Goal: Task Accomplishment & Management: Complete application form

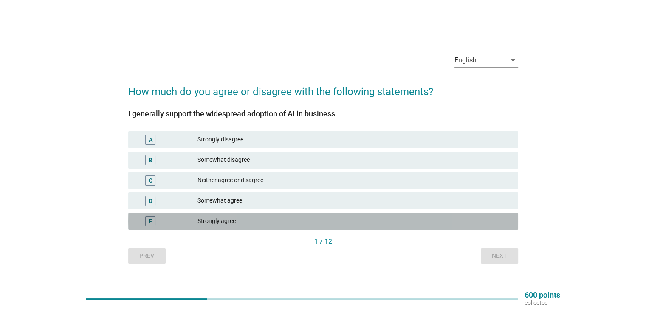
click at [283, 224] on div "Strongly agree" at bounding box center [353, 221] width 313 height 10
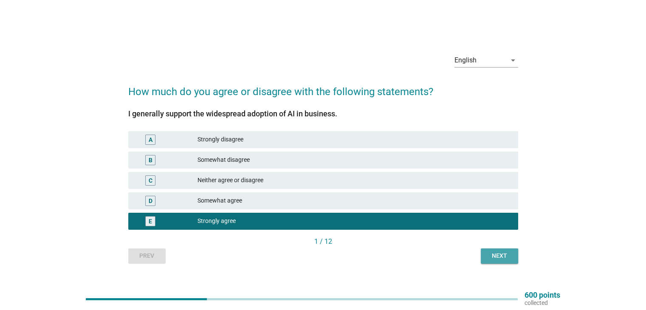
click at [501, 250] on button "Next" at bounding box center [499, 255] width 37 height 15
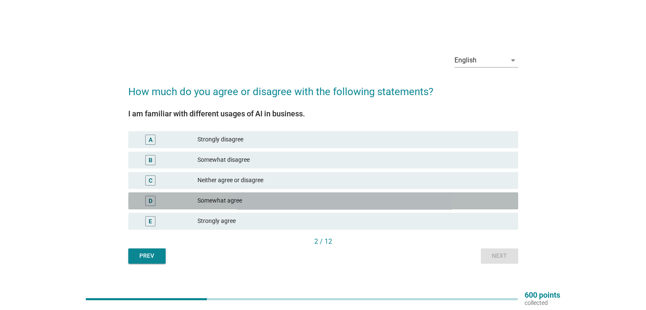
click at [255, 205] on div "Somewhat agree" at bounding box center [353, 201] width 313 height 10
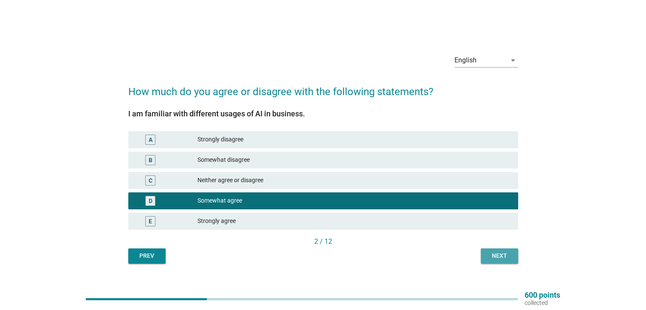
click at [501, 248] on button "Next" at bounding box center [499, 255] width 37 height 15
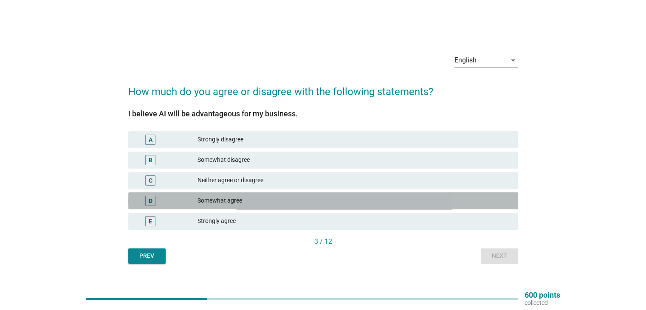
click at [262, 204] on div "Somewhat agree" at bounding box center [353, 201] width 313 height 10
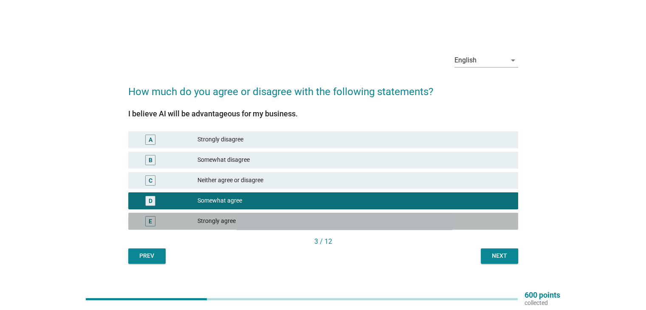
click at [262, 217] on div "Strongly agree" at bounding box center [353, 221] width 313 height 10
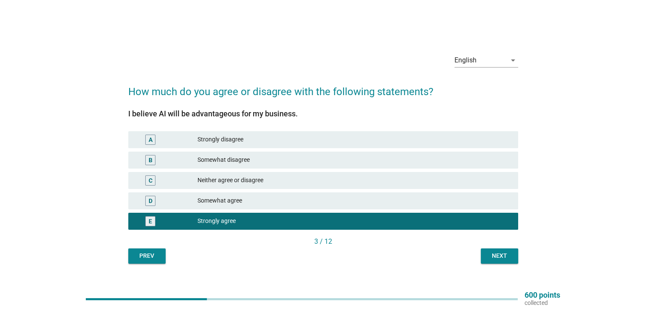
click at [494, 251] on div "Next" at bounding box center [500, 255] width 24 height 9
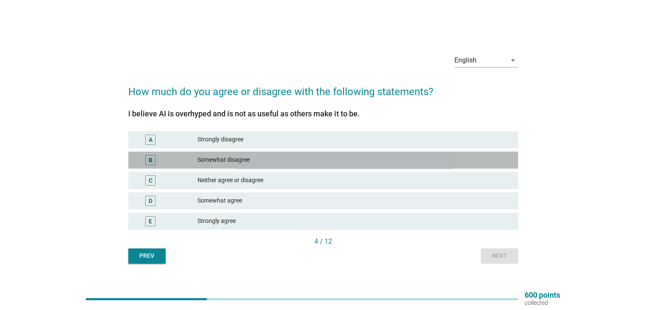
click at [247, 161] on div "Somewhat disagree" at bounding box center [353, 160] width 313 height 10
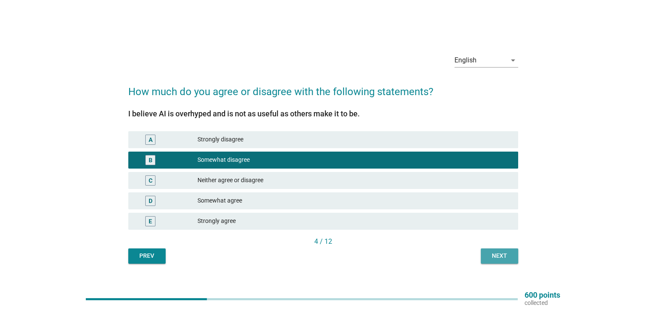
click at [505, 250] on button "Next" at bounding box center [499, 255] width 37 height 15
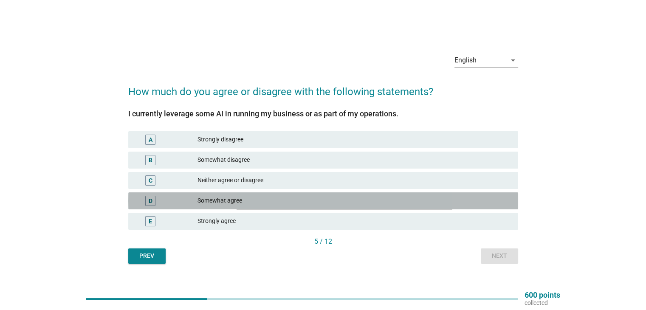
click at [251, 203] on div "Somewhat agree" at bounding box center [353, 201] width 313 height 10
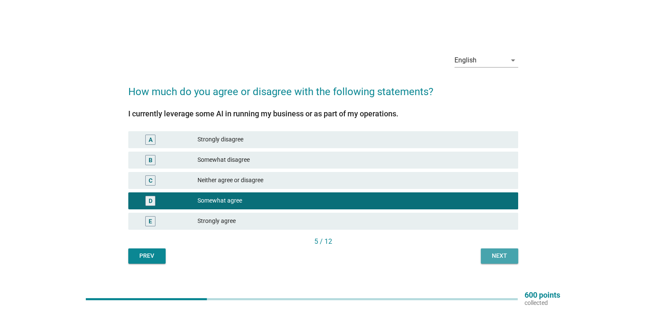
click at [506, 254] on div "Next" at bounding box center [500, 255] width 24 height 9
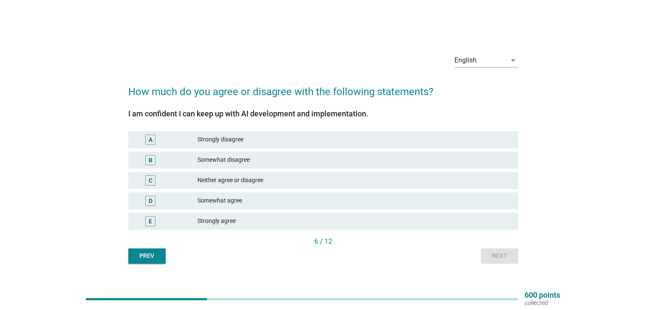
click at [231, 204] on div "Somewhat agree" at bounding box center [353, 201] width 313 height 10
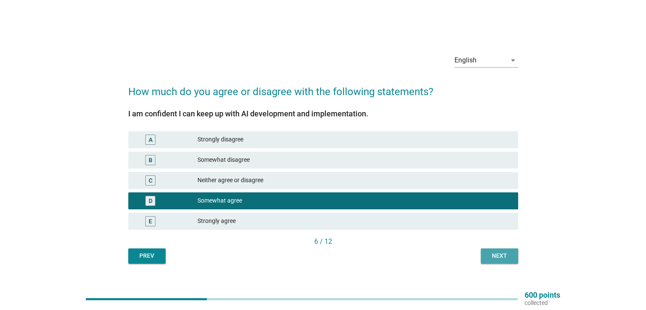
click at [497, 259] on div "Next" at bounding box center [500, 255] width 24 height 9
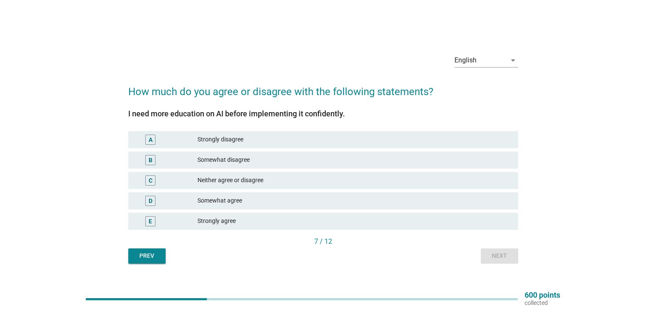
click at [262, 220] on div "Strongly agree" at bounding box center [353, 221] width 313 height 10
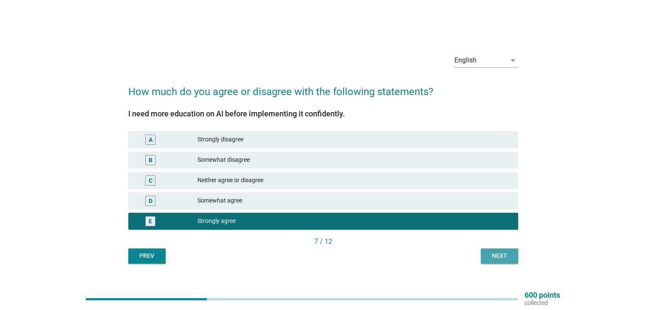
click at [499, 260] on div "Next" at bounding box center [500, 255] width 24 height 9
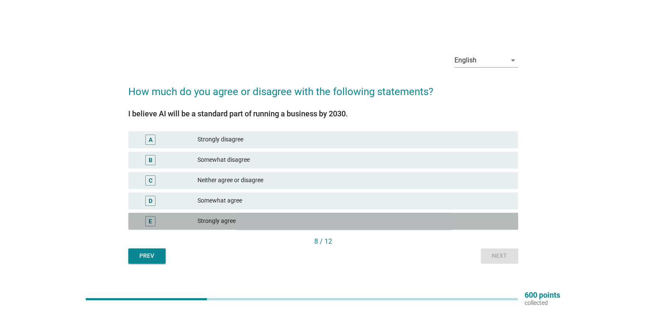
click at [258, 222] on div "Strongly agree" at bounding box center [353, 221] width 313 height 10
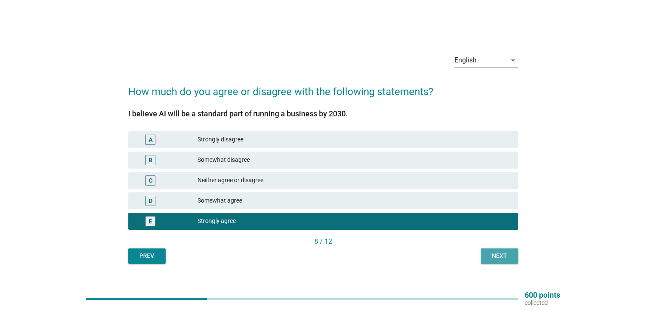
click at [488, 257] on div "Next" at bounding box center [500, 255] width 24 height 9
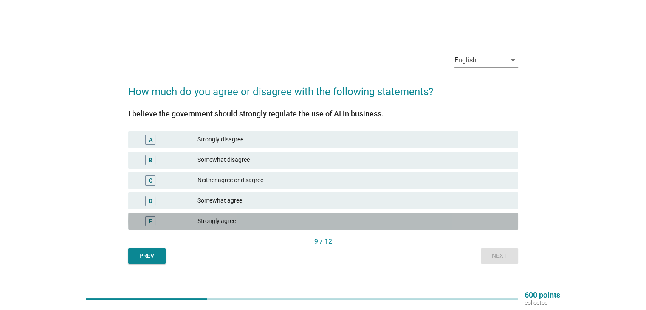
click at [272, 219] on div "Strongly agree" at bounding box center [353, 221] width 313 height 10
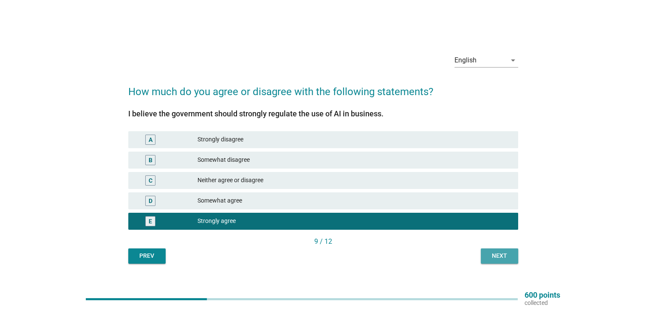
click at [508, 261] on button "Next" at bounding box center [499, 255] width 37 height 15
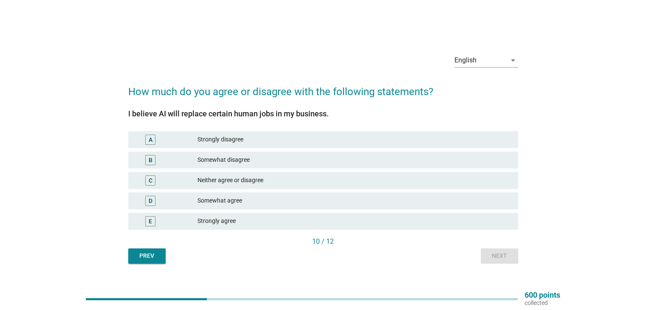
click at [268, 179] on div "Neither agree or disagree" at bounding box center [353, 180] width 313 height 10
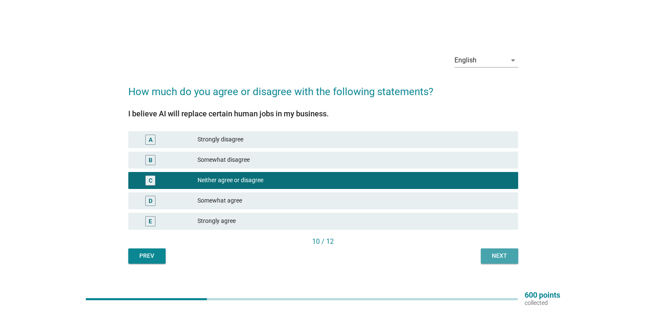
click at [497, 262] on button "Next" at bounding box center [499, 255] width 37 height 15
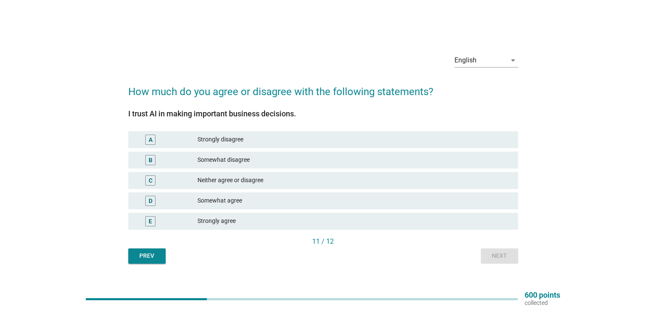
click at [262, 201] on div "Somewhat agree" at bounding box center [353, 201] width 313 height 10
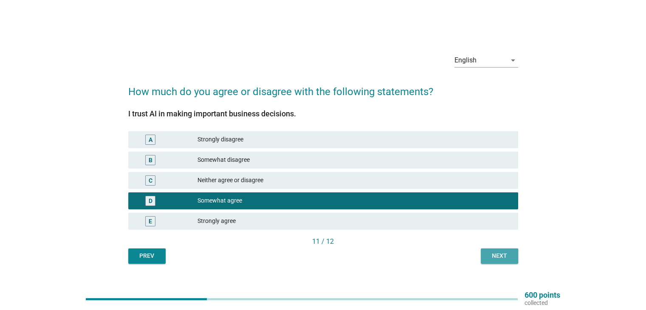
click at [498, 261] on button "Next" at bounding box center [499, 255] width 37 height 15
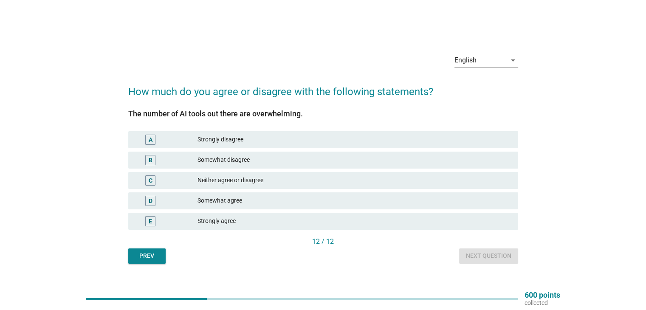
click at [299, 209] on div "D Somewhat agree" at bounding box center [323, 201] width 393 height 20
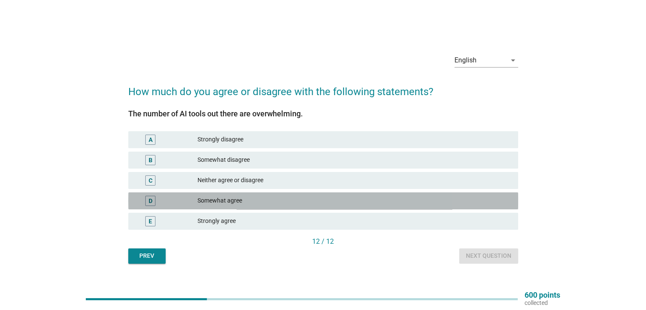
click at [305, 203] on div "Somewhat agree" at bounding box center [353, 201] width 313 height 10
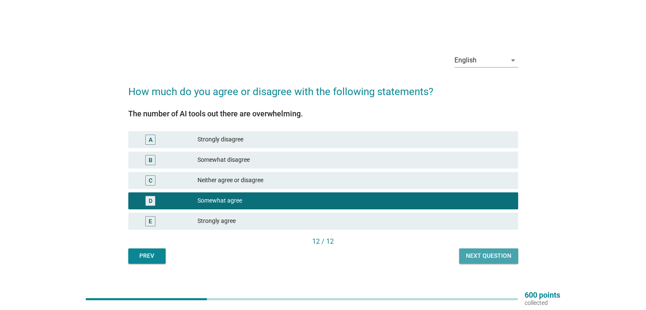
click at [492, 252] on div "Next question" at bounding box center [488, 255] width 45 height 9
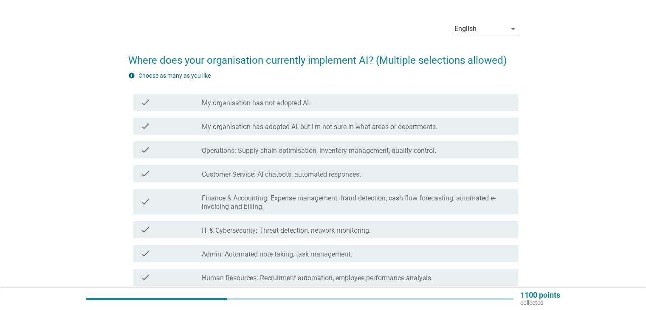
scroll to position [23, 0]
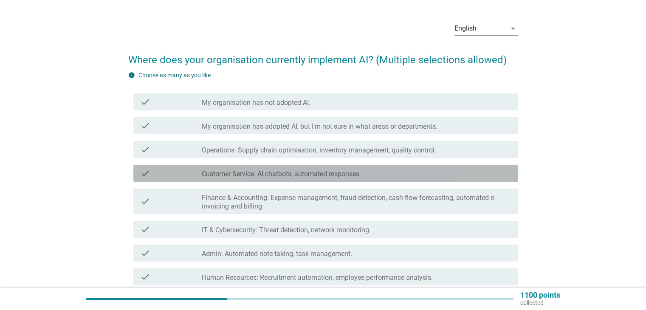
click at [346, 177] on label "Customer Service: AI chatbots, automated responses." at bounding box center [281, 174] width 159 height 8
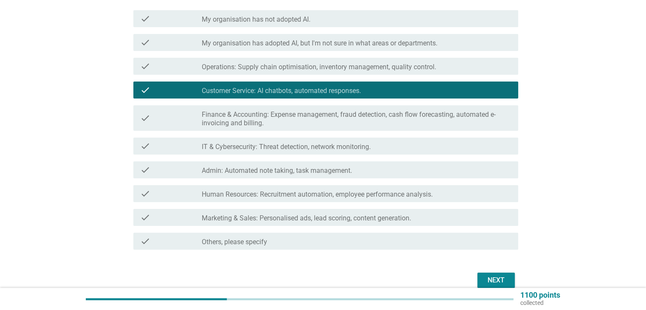
scroll to position [107, 0]
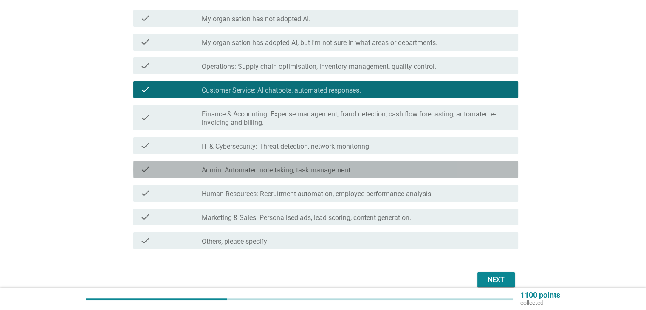
click at [325, 167] on label "Admin: Automated note taking, task management." at bounding box center [277, 170] width 150 height 8
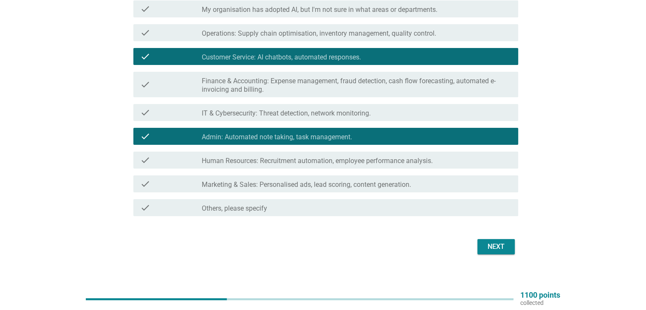
scroll to position [141, 0]
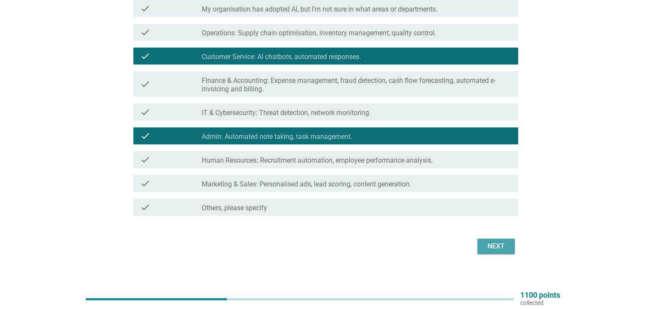
click at [494, 244] on div "Next" at bounding box center [496, 246] width 24 height 10
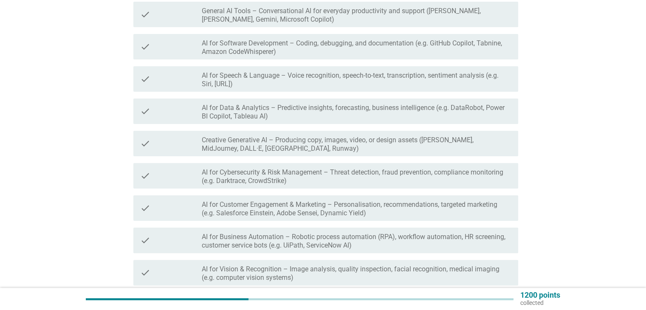
scroll to position [151, 0]
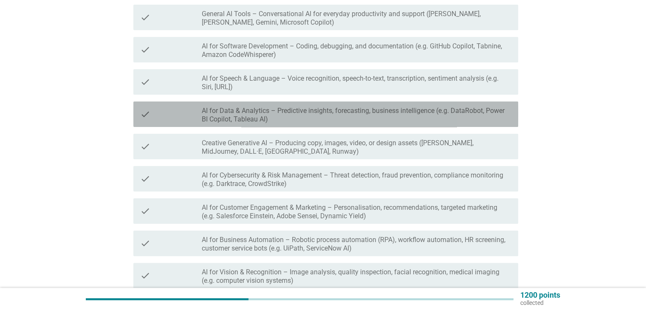
click at [311, 116] on label "AI for Data & Analytics – Predictive insights, forecasting, business intelligen…" at bounding box center [356, 115] width 309 height 17
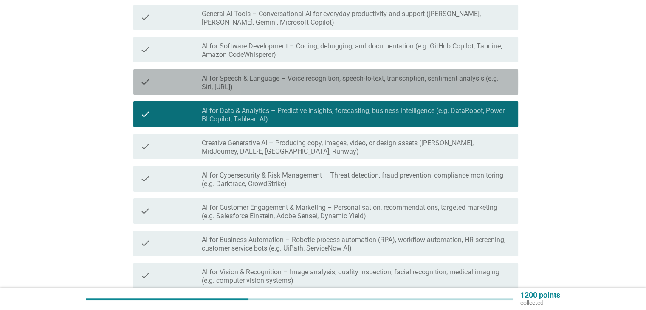
click at [313, 84] on label "AI for Speech & Language – Voice recognition, speech-to-text, transcription, se…" at bounding box center [356, 82] width 309 height 17
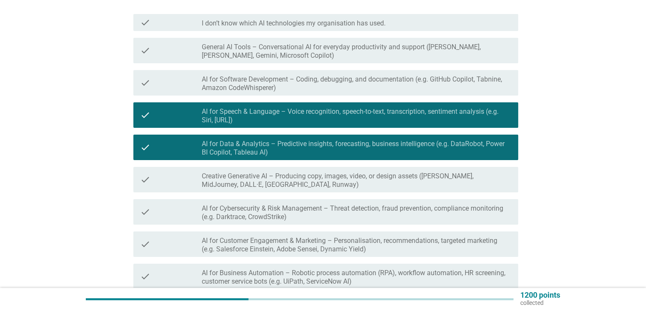
scroll to position [117, 0]
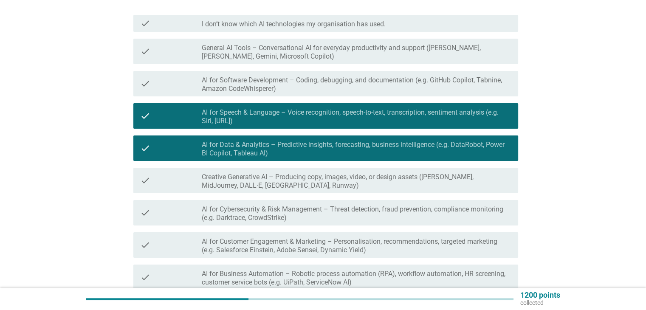
click at [308, 60] on label "General AI Tools – Conversational AI for everyday productivity and support ([PE…" at bounding box center [356, 52] width 309 height 17
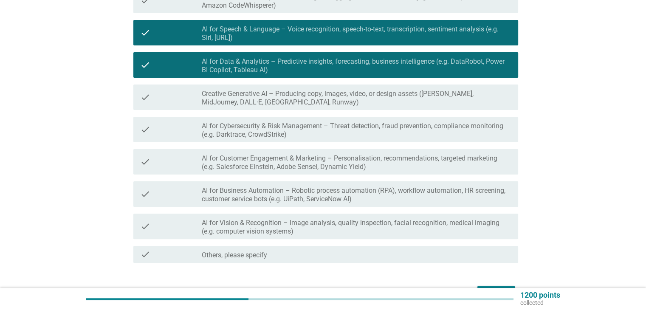
scroll to position [202, 0]
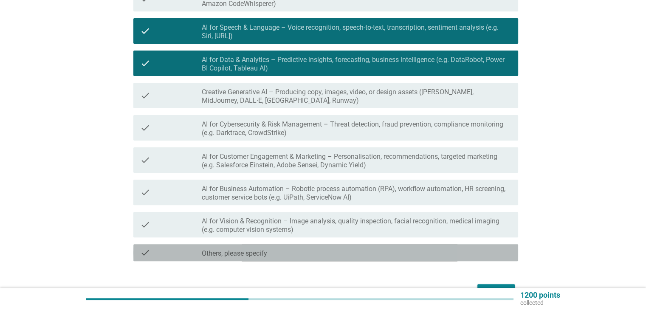
click at [304, 253] on div "check_box Others, please specify" at bounding box center [356, 253] width 309 height 10
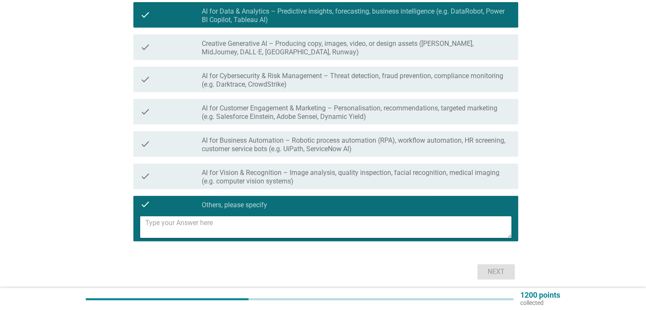
scroll to position [251, 0]
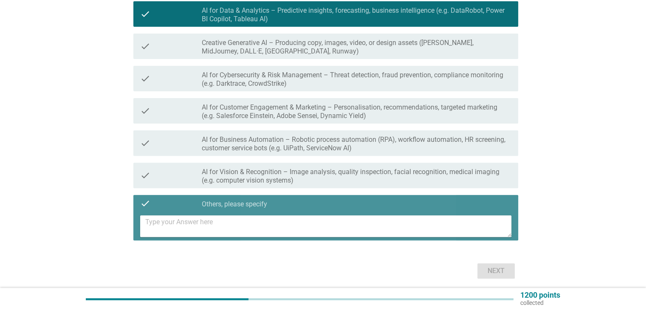
click at [245, 222] on textarea at bounding box center [328, 226] width 366 height 22
click at [285, 223] on textarea at bounding box center [328, 226] width 366 height 22
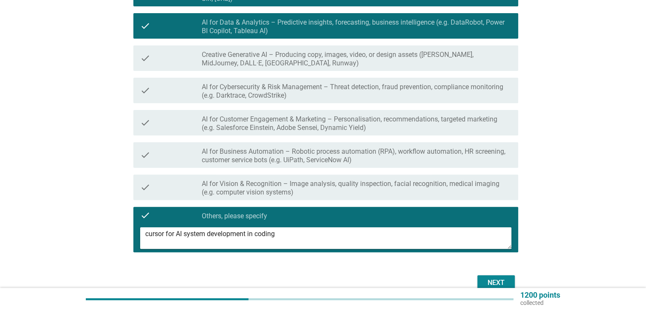
scroll to position [240, 0]
type textarea "cursor for AI system development in coding"
click at [494, 279] on div "Next" at bounding box center [496, 283] width 24 height 10
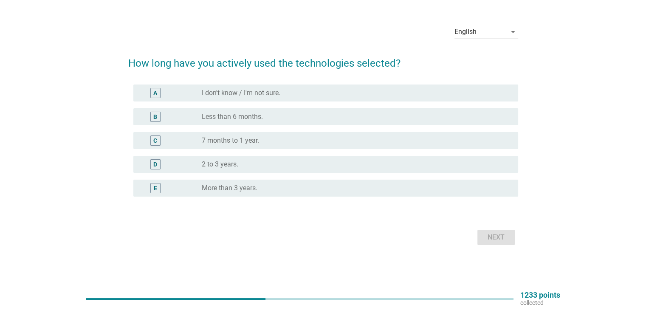
scroll to position [0, 0]
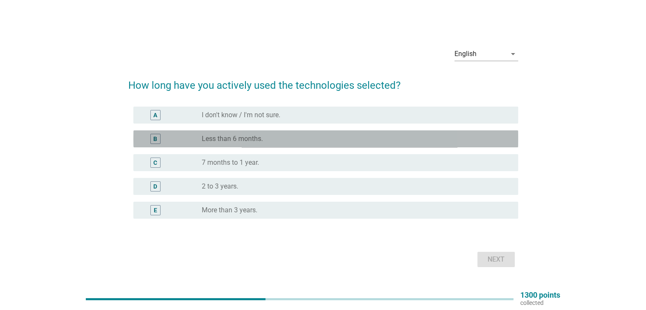
click at [325, 138] on div "radio_button_unchecked Less than 6 months." at bounding box center [353, 139] width 302 height 8
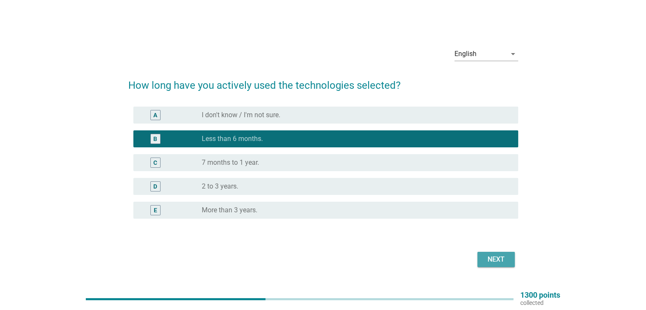
click at [494, 255] on div "Next" at bounding box center [496, 259] width 24 height 10
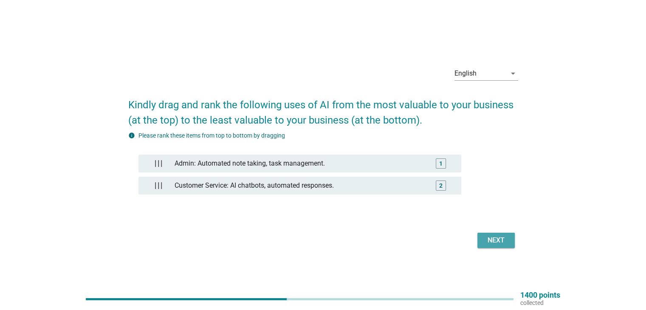
click at [511, 237] on button "Next" at bounding box center [495, 240] width 37 height 15
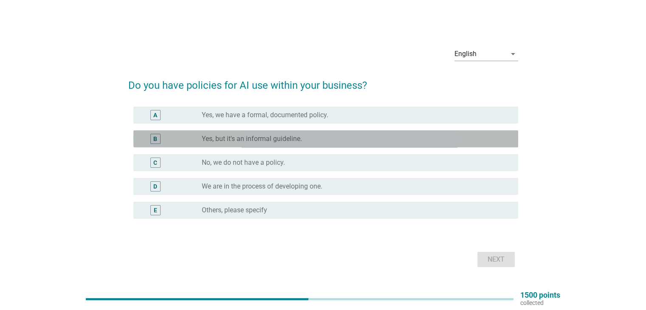
click at [328, 140] on div "radio_button_unchecked Yes, but it's an informal guideline." at bounding box center [353, 139] width 302 height 8
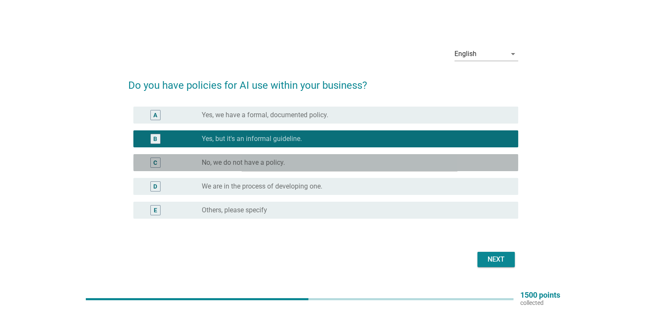
click at [338, 164] on div "radio_button_unchecked No, we do not have a policy." at bounding box center [353, 162] width 302 height 8
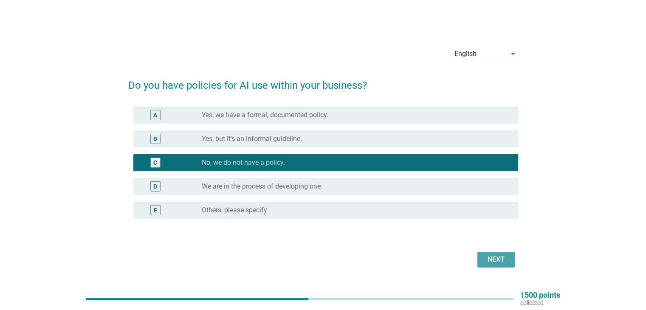
click at [485, 264] on div "Next" at bounding box center [496, 259] width 24 height 10
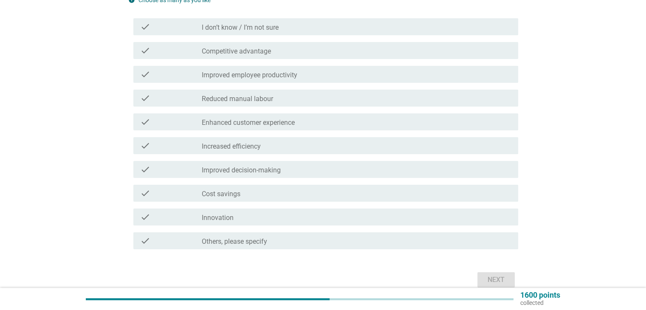
scroll to position [115, 0]
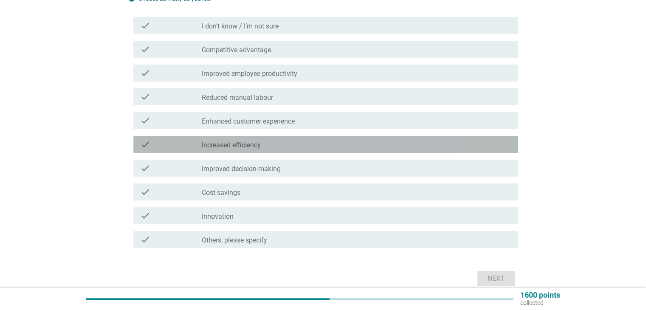
click at [246, 148] on label "Increased efficiency" at bounding box center [231, 145] width 59 height 8
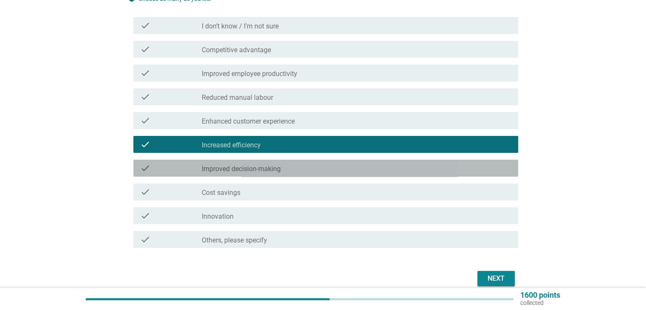
click at [253, 168] on label "Improved decision-making" at bounding box center [241, 169] width 79 height 8
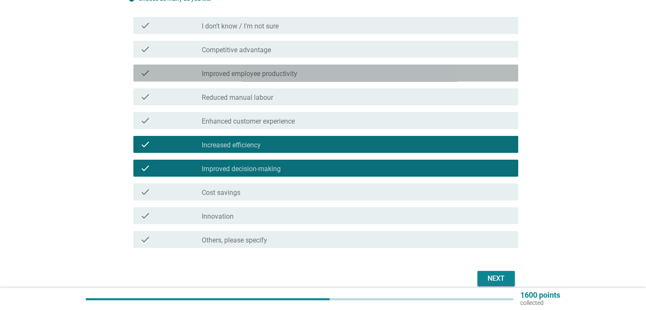
click at [281, 71] on label "Improved employee productivity" at bounding box center [250, 74] width 96 height 8
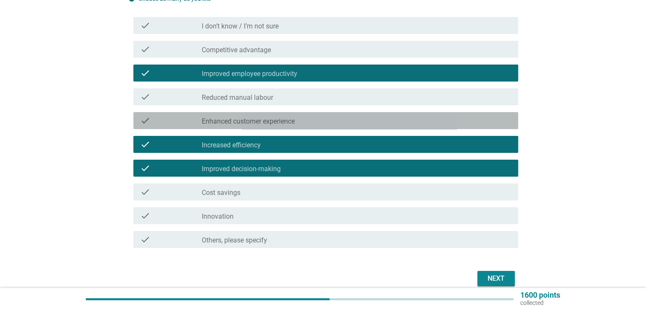
click at [260, 121] on label "Enhanced customer experience" at bounding box center [248, 121] width 93 height 8
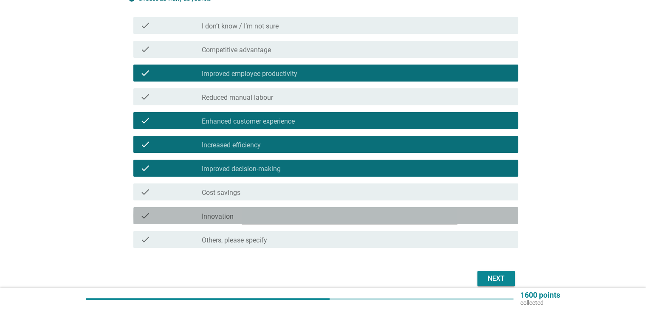
click at [231, 213] on label "Innovation" at bounding box center [218, 216] width 32 height 8
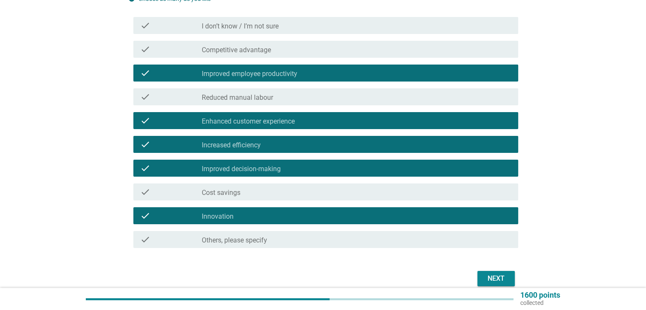
click at [487, 282] on div "Next" at bounding box center [496, 278] width 24 height 10
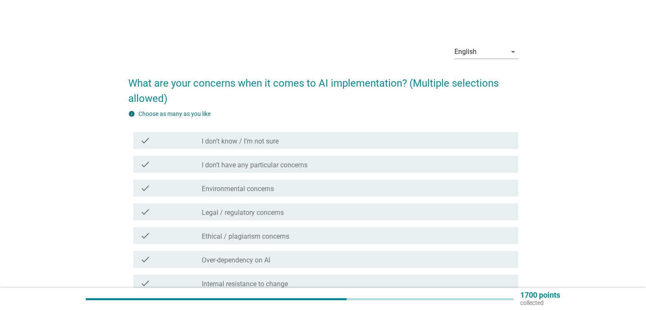
click at [575, 147] on div "English arrow_drop_down What are your concerns when it comes to AI implementati…" at bounding box center [322, 292] width 605 height 522
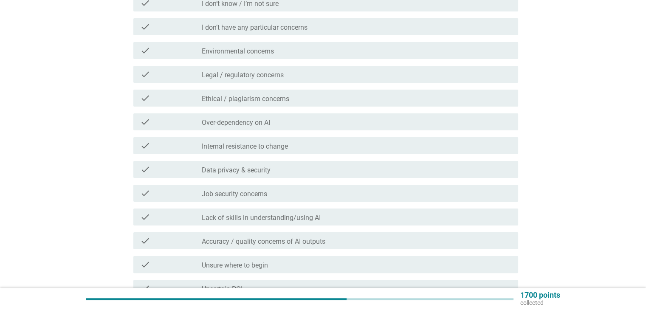
scroll to position [138, 0]
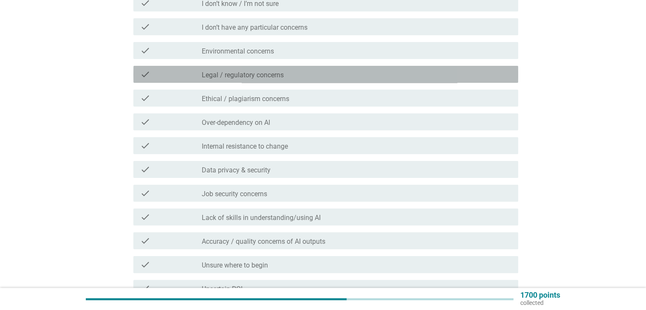
click at [257, 74] on label "Legal / regulatory concerns" at bounding box center [243, 75] width 82 height 8
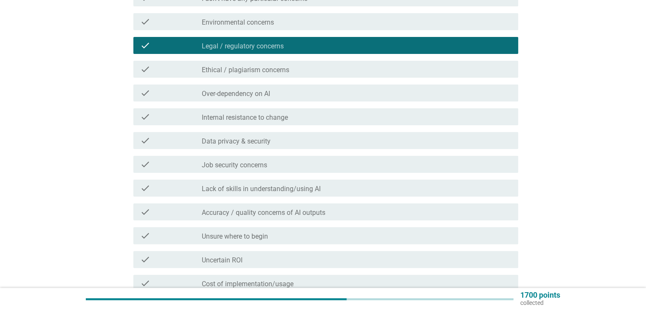
scroll to position [168, 0]
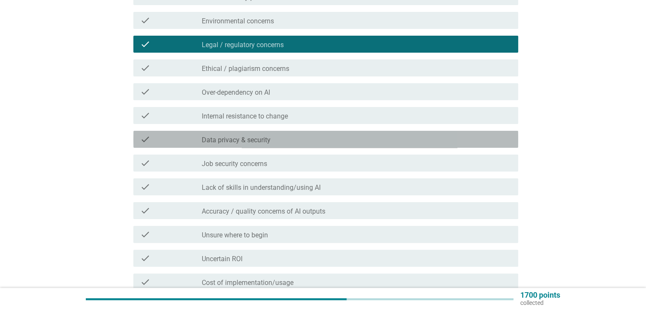
click at [253, 135] on div "check_box_outline_blank Data privacy & security" at bounding box center [356, 139] width 309 height 10
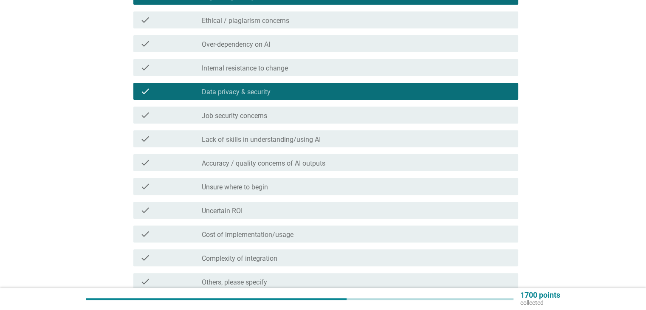
scroll to position [217, 0]
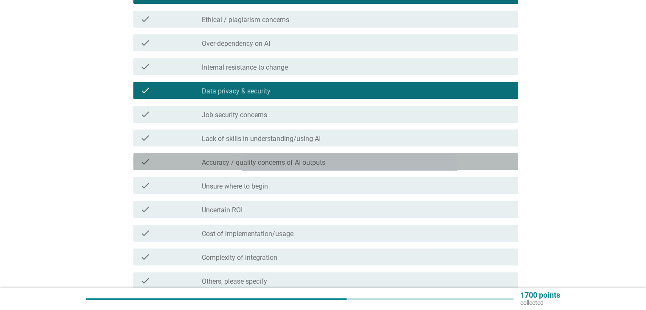
click at [257, 161] on label "Accuracy / quality concerns of AI outputs" at bounding box center [264, 162] width 124 height 8
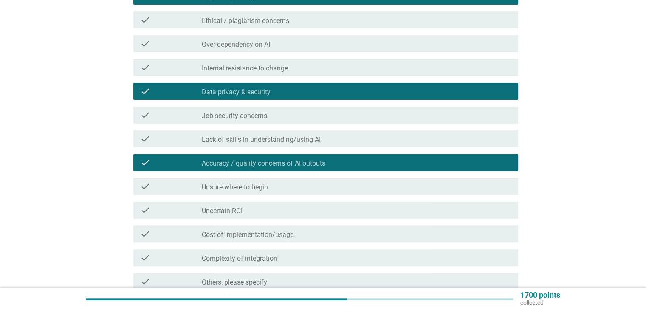
scroll to position [214, 0]
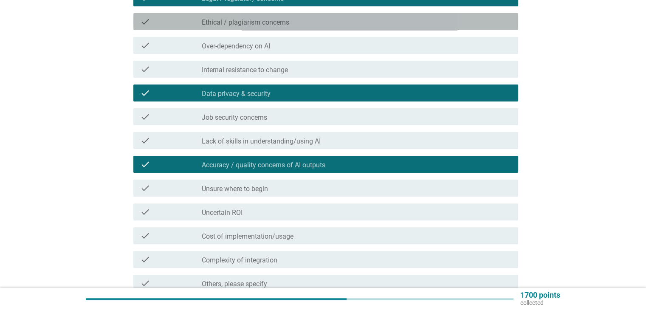
click at [275, 23] on label "Ethical / plagiarism concerns" at bounding box center [245, 22] width 87 height 8
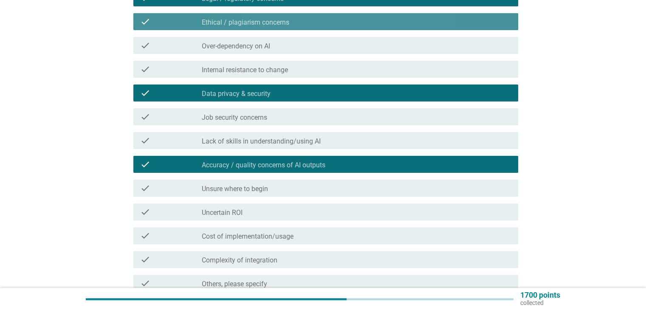
click at [275, 23] on label "Ethical / plagiarism concerns" at bounding box center [245, 22] width 87 height 8
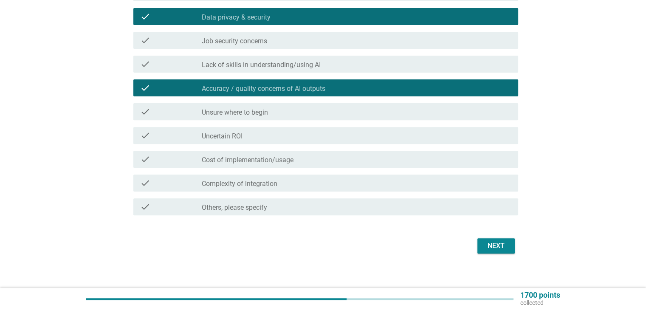
scroll to position [291, 0]
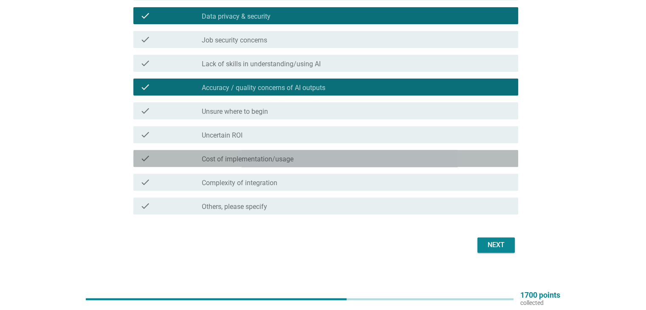
click at [300, 158] on div "check_box_outline_blank Cost of implementation/usage" at bounding box center [356, 158] width 309 height 10
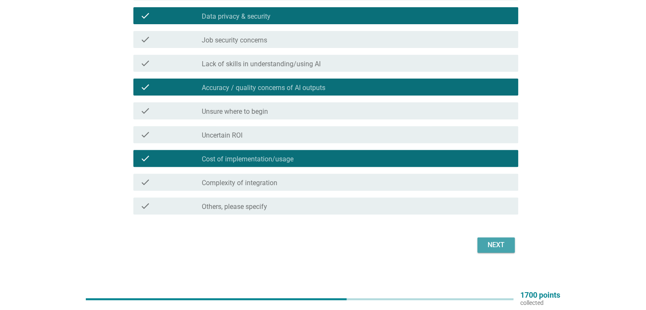
click at [491, 243] on div "Next" at bounding box center [496, 245] width 24 height 10
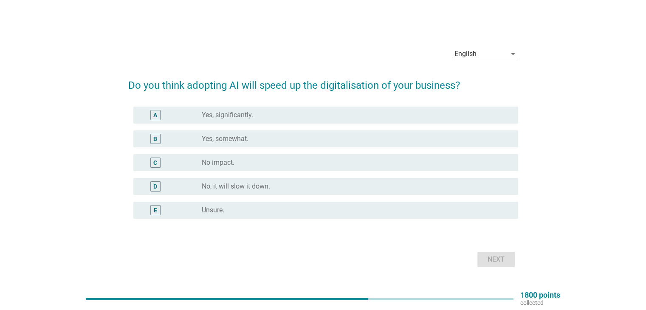
click at [598, 149] on div "English arrow_drop_down Do you think adopting AI will speed up the digitalisati…" at bounding box center [322, 155] width 605 height 243
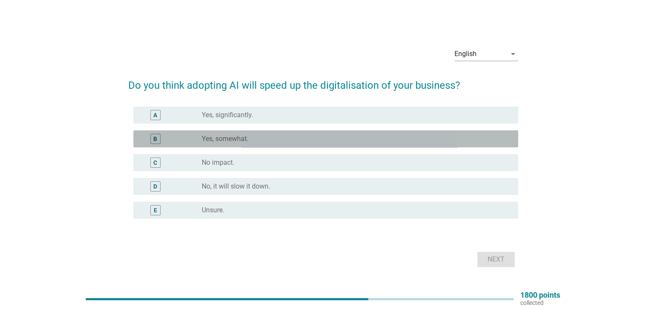
click at [242, 141] on label "Yes, somewhat." at bounding box center [225, 139] width 47 height 8
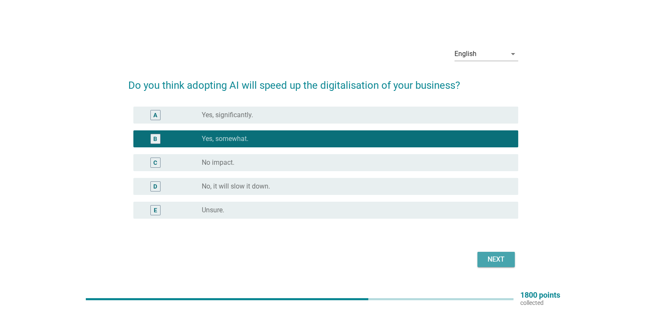
click at [504, 259] on div "Next" at bounding box center [496, 259] width 24 height 10
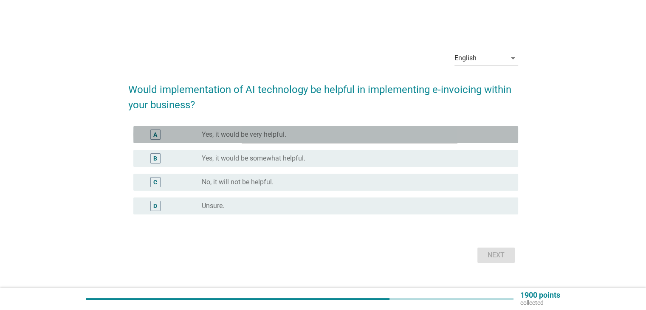
click at [279, 132] on label "Yes, it would be very helpful." at bounding box center [244, 134] width 85 height 8
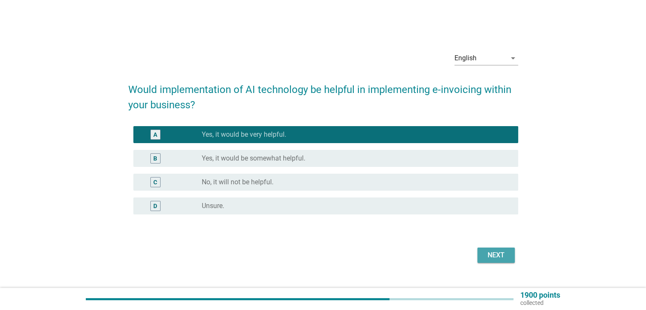
click at [484, 252] on div "Next" at bounding box center [496, 255] width 24 height 10
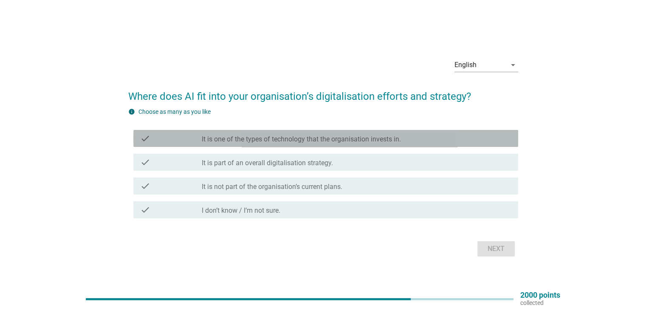
click at [307, 135] on label "It is one of the types of technology that the organisation invests in." at bounding box center [301, 139] width 199 height 8
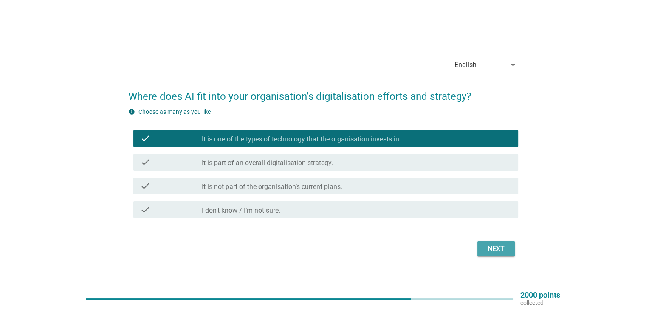
click at [490, 248] on div "Next" at bounding box center [496, 249] width 24 height 10
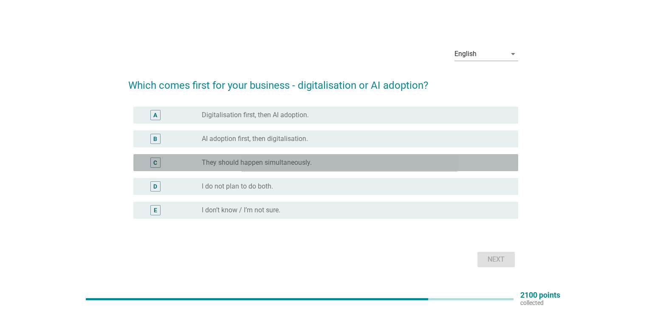
click at [290, 164] on label "They should happen simultaneously." at bounding box center [257, 162] width 110 height 8
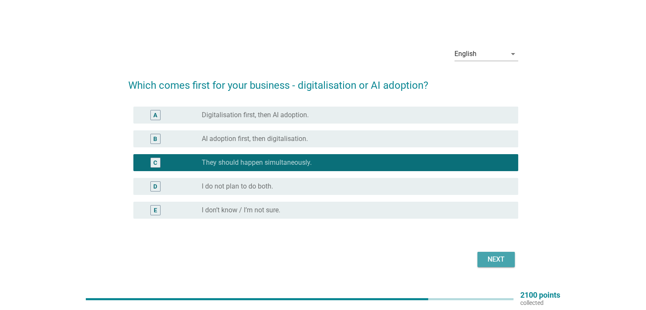
click at [487, 259] on div "Next" at bounding box center [496, 259] width 24 height 10
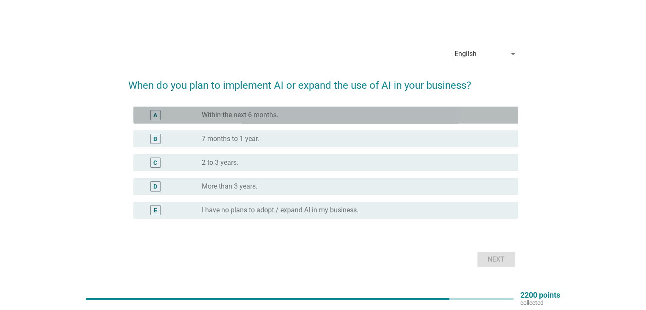
click at [258, 114] on label "Within the next 6 months." at bounding box center [240, 115] width 76 height 8
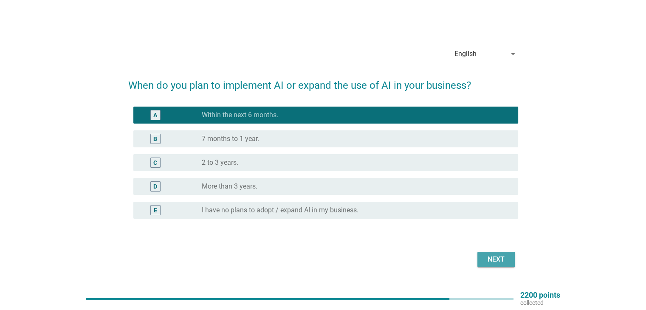
click at [483, 257] on button "Next" at bounding box center [495, 259] width 37 height 15
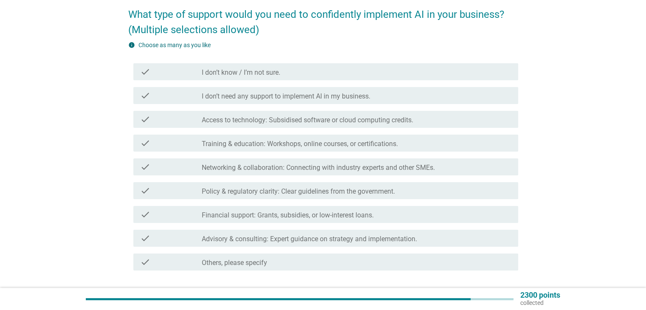
scroll to position [69, 0]
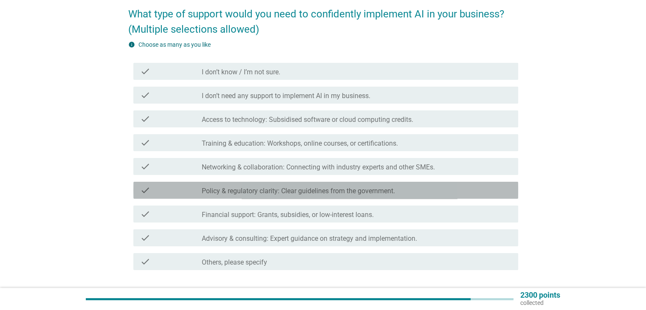
click at [339, 184] on div "check check_box_outline_blank Policy & regulatory clarity: Clear guidelines fro…" at bounding box center [325, 190] width 385 height 17
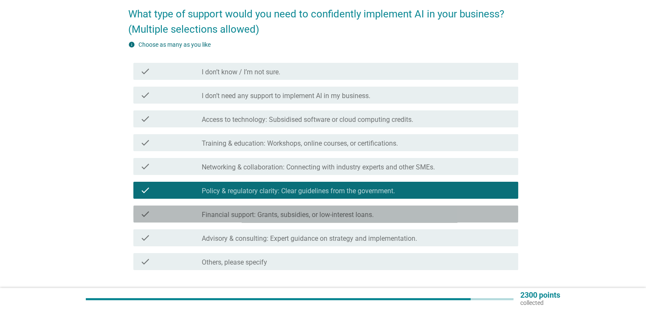
click at [330, 213] on label "Financial support: Grants, subsidies, or low-interest loans." at bounding box center [288, 215] width 172 height 8
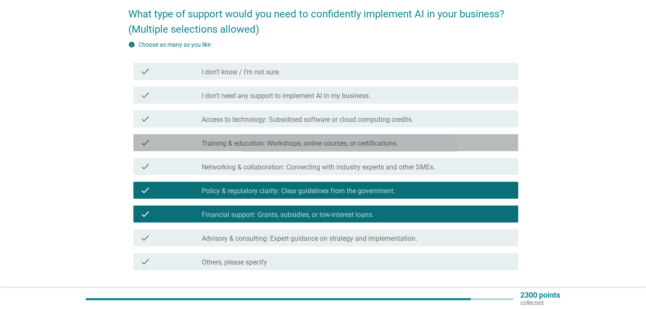
click at [343, 141] on label "Training & education: Workshops, online courses, or certifications." at bounding box center [300, 143] width 196 height 8
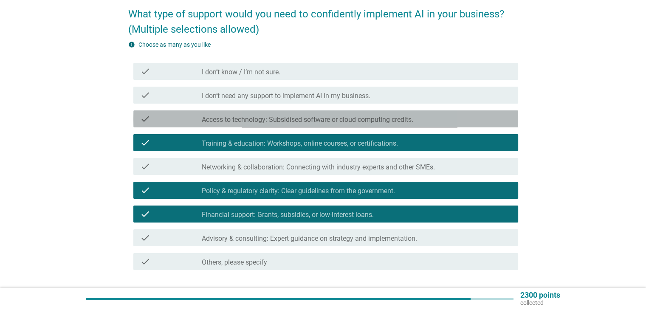
click at [351, 118] on label "Access to technology: Subsidised software or cloud computing credits." at bounding box center [307, 120] width 211 height 8
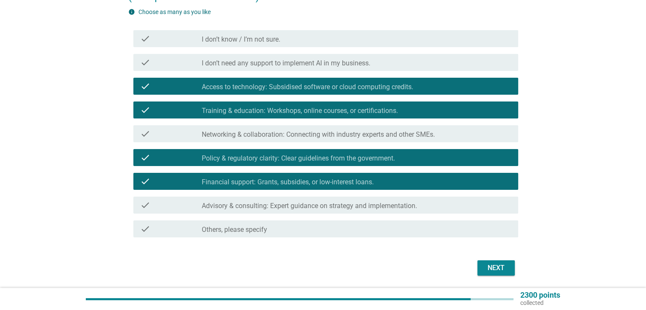
scroll to position [105, 0]
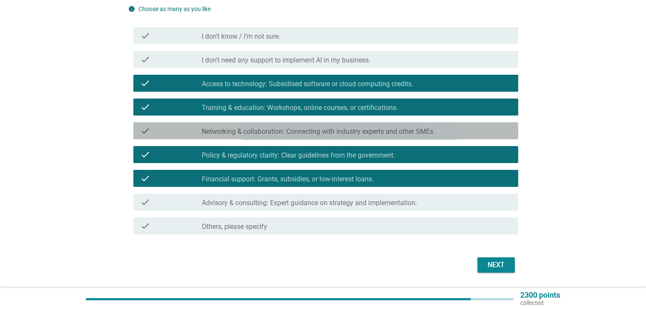
click at [403, 127] on div "check_box_outline_blank Networking & collaboration: Connecting with industry ex…" at bounding box center [356, 131] width 309 height 10
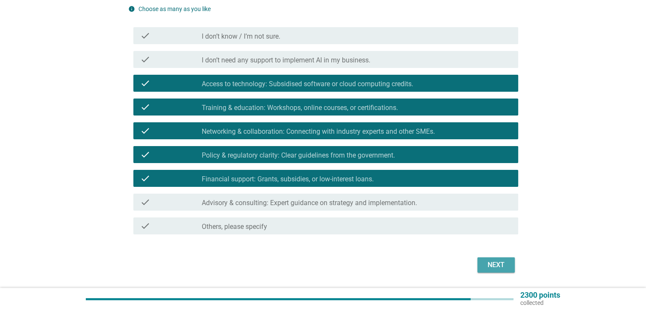
click at [487, 267] on div "Next" at bounding box center [496, 265] width 24 height 10
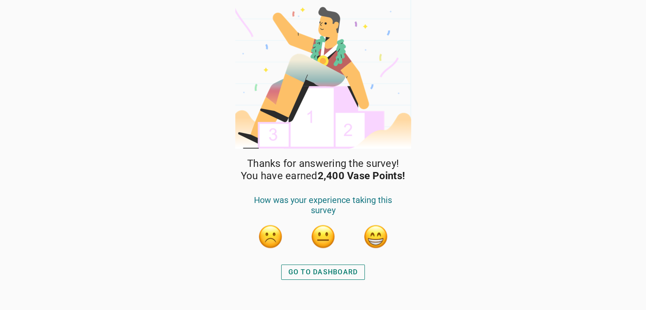
click at [379, 232] on button "button" at bounding box center [375, 236] width 25 height 25
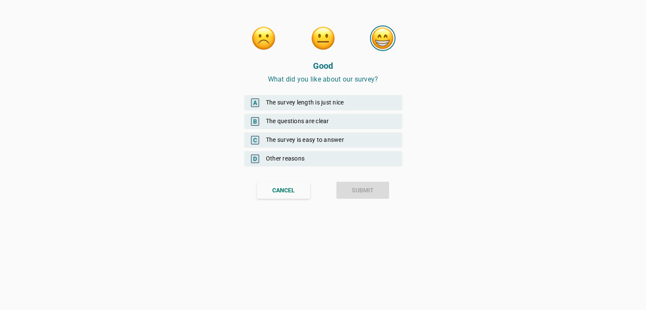
click at [323, 121] on div "B The questions are clear" at bounding box center [323, 121] width 158 height 15
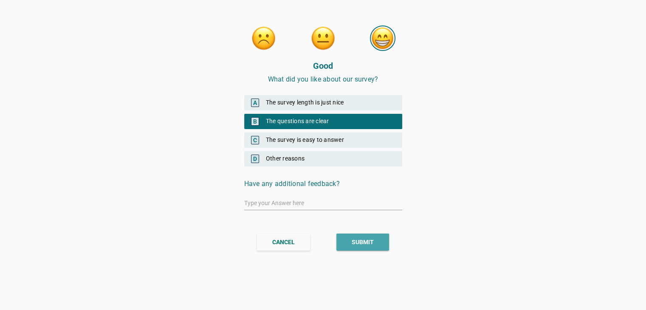
click at [360, 240] on div "SUBMIT" at bounding box center [363, 242] width 22 height 9
